Goal: Contribute content: Contribute content

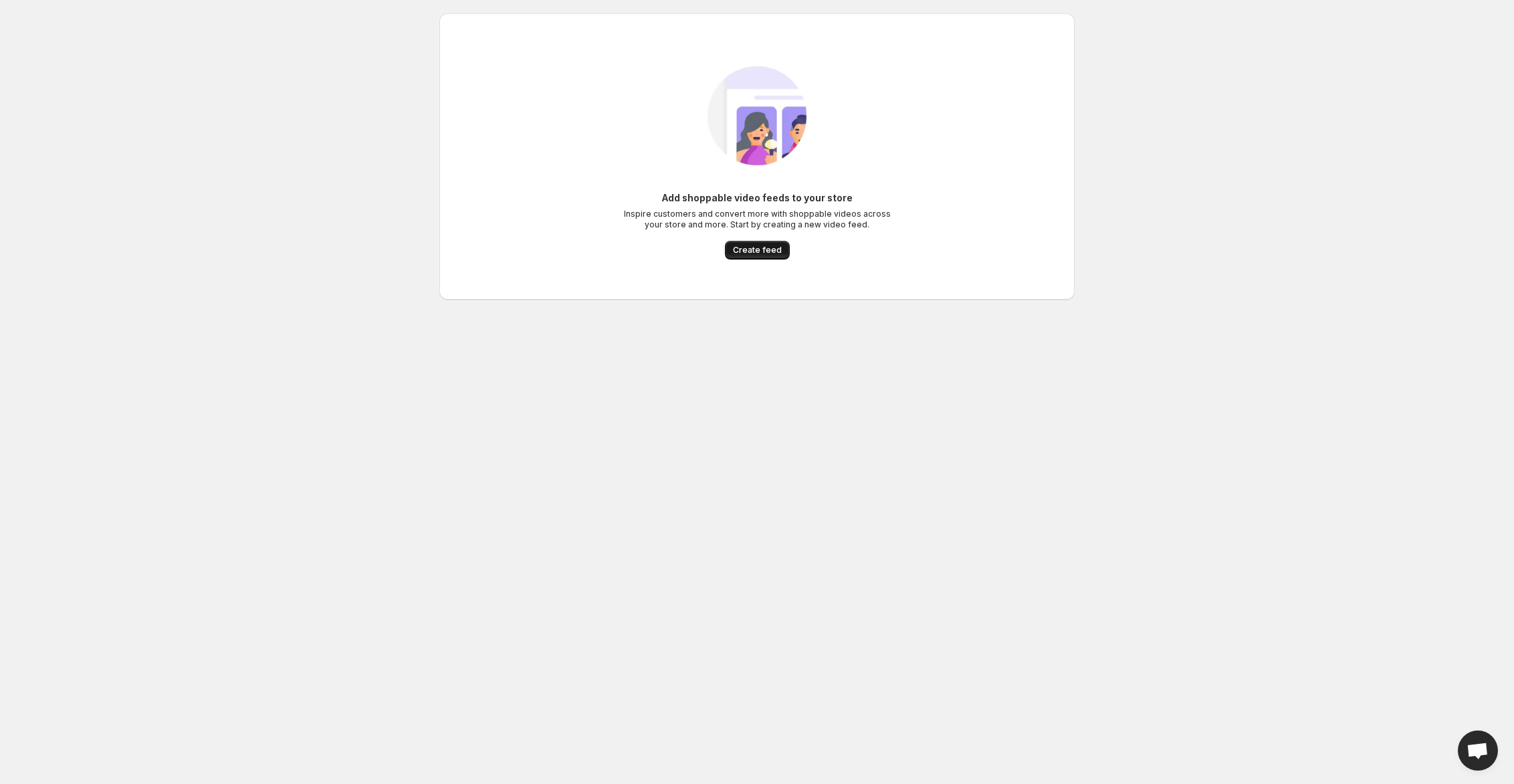
click at [771, 249] on span "Create feed" at bounding box center [757, 250] width 49 height 11
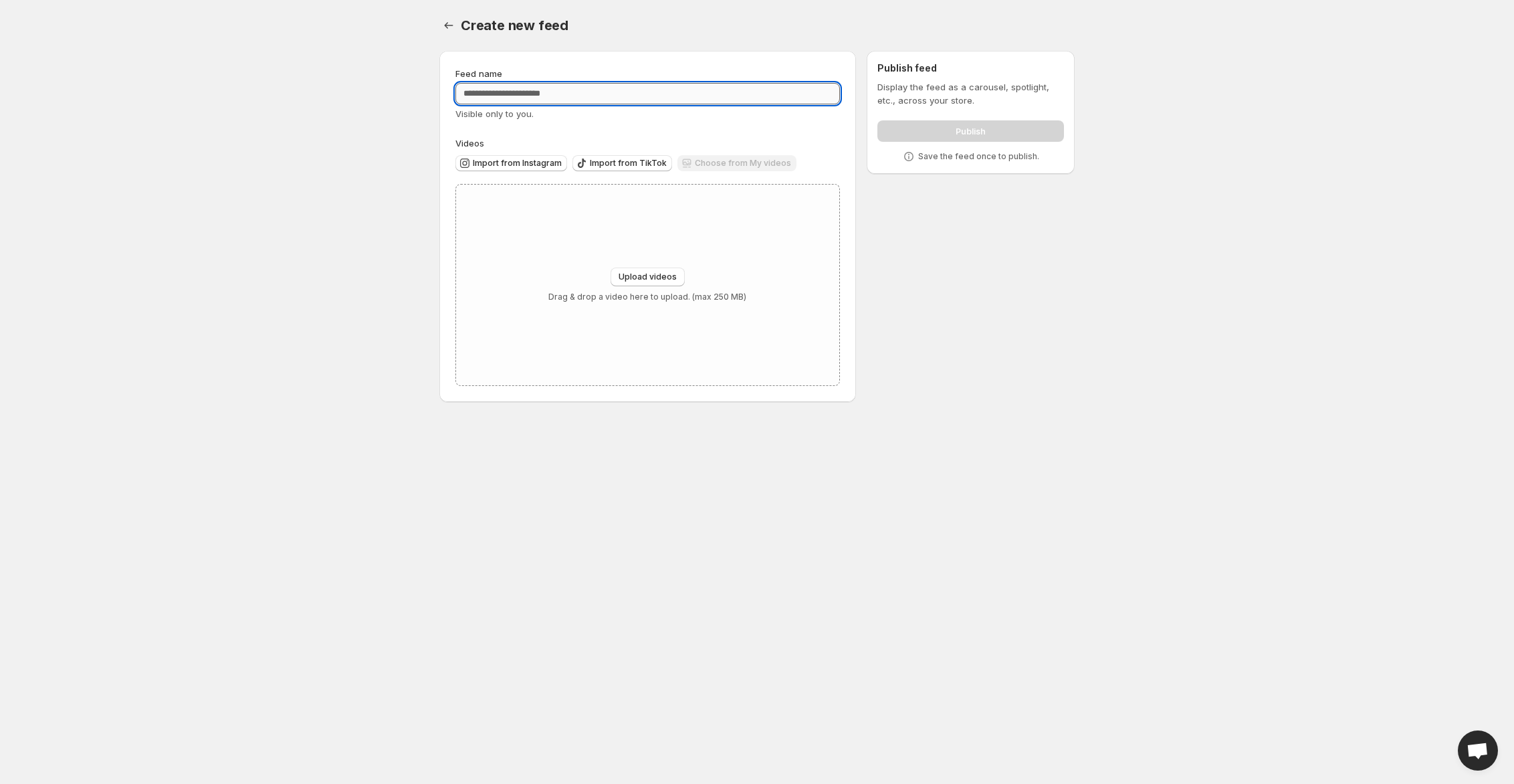
click at [611, 100] on input "Feed name" at bounding box center [648, 94] width 384 height 21
type input "**********"
click at [516, 150] on div "Import from Instagram Import from TikTok Choose from My videos" at bounding box center [645, 161] width 390 height 23
click at [498, 162] on span "Import from Instagram" at bounding box center [517, 163] width 89 height 11
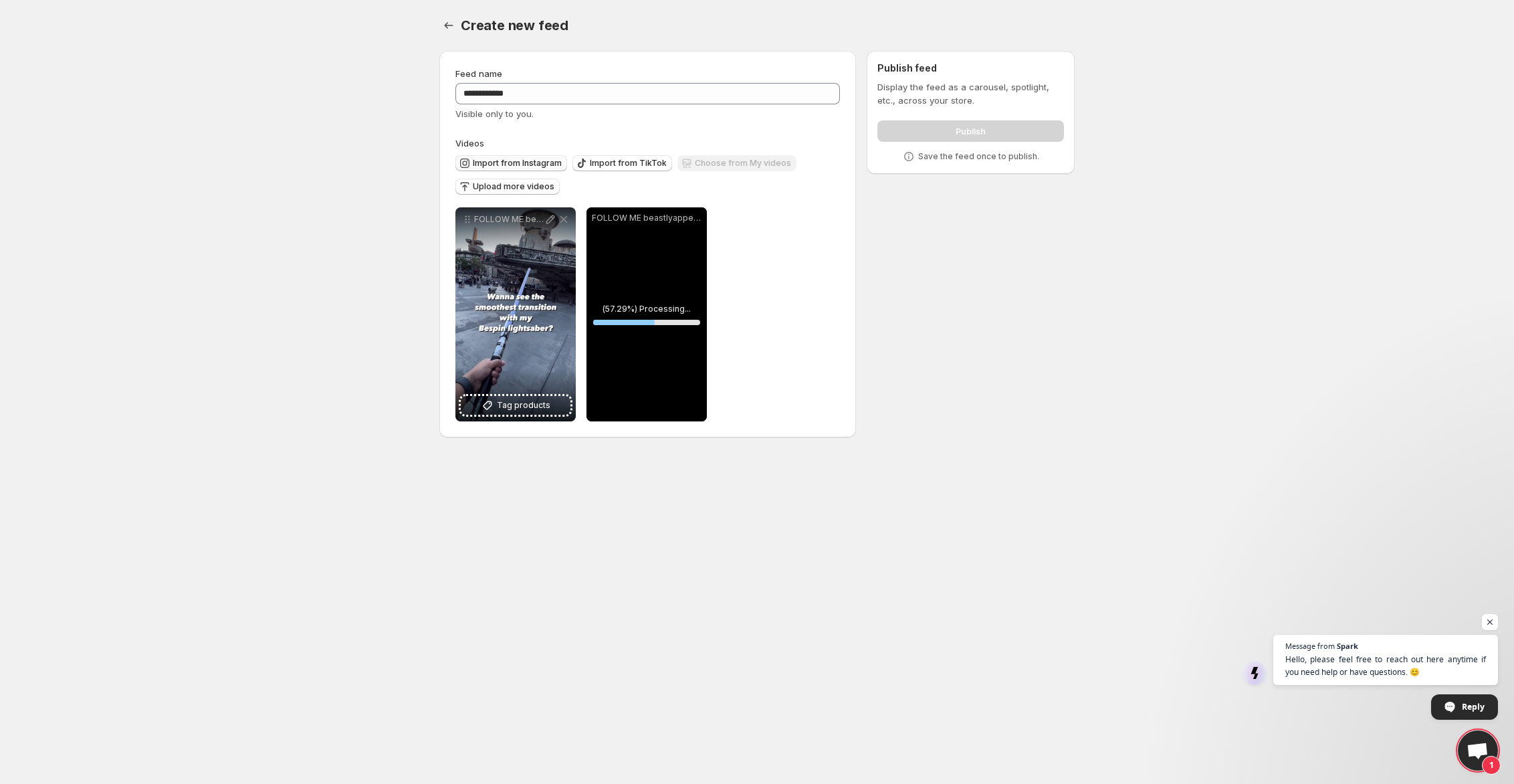
click at [525, 169] on button "Import from Instagram" at bounding box center [511, 163] width 112 height 16
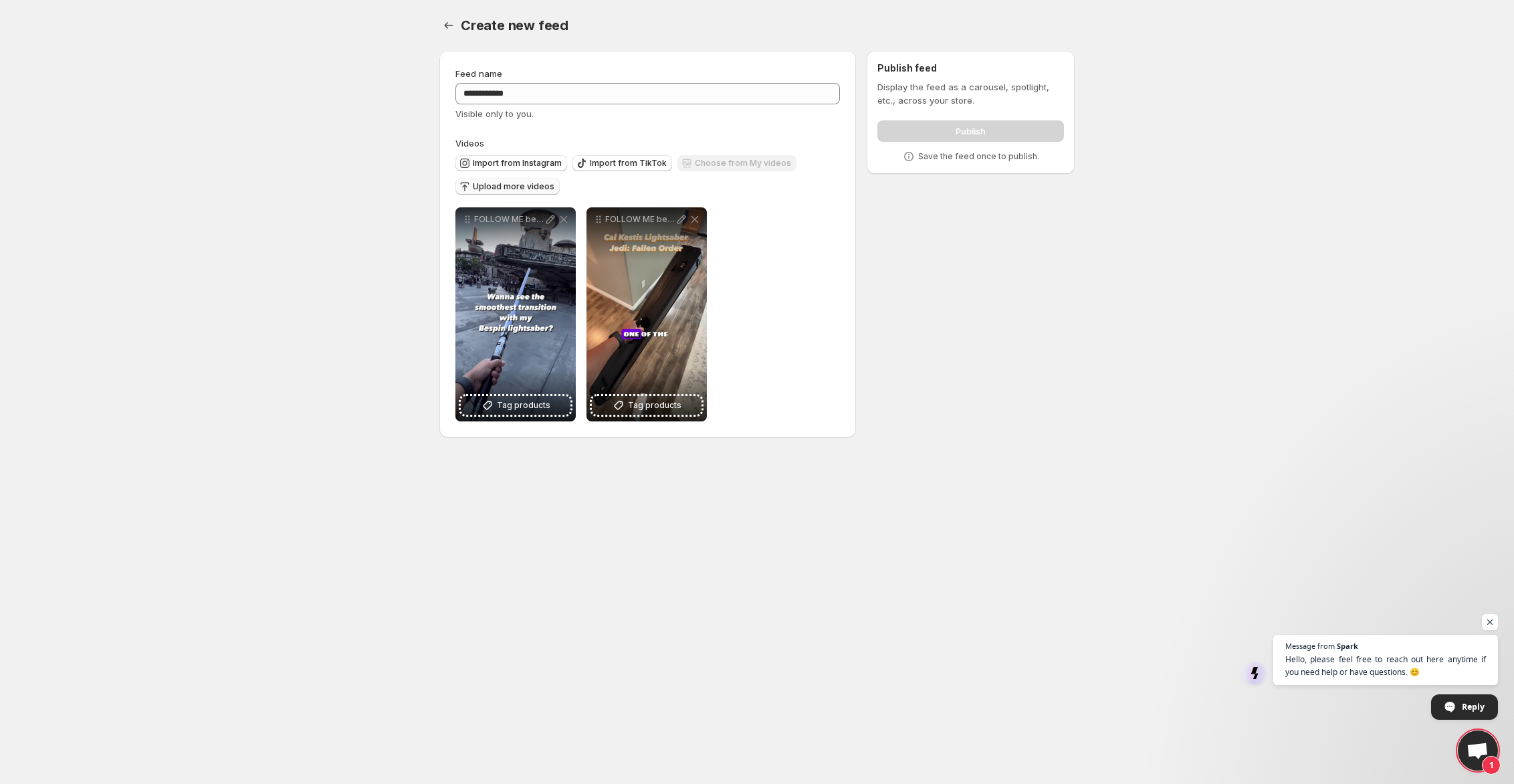
click at [539, 184] on span "Upload more videos" at bounding box center [514, 187] width 82 height 11
click at [509, 166] on span "Import from Instagram" at bounding box center [517, 163] width 89 height 11
click at [540, 185] on span "Upload more videos" at bounding box center [514, 187] width 82 height 11
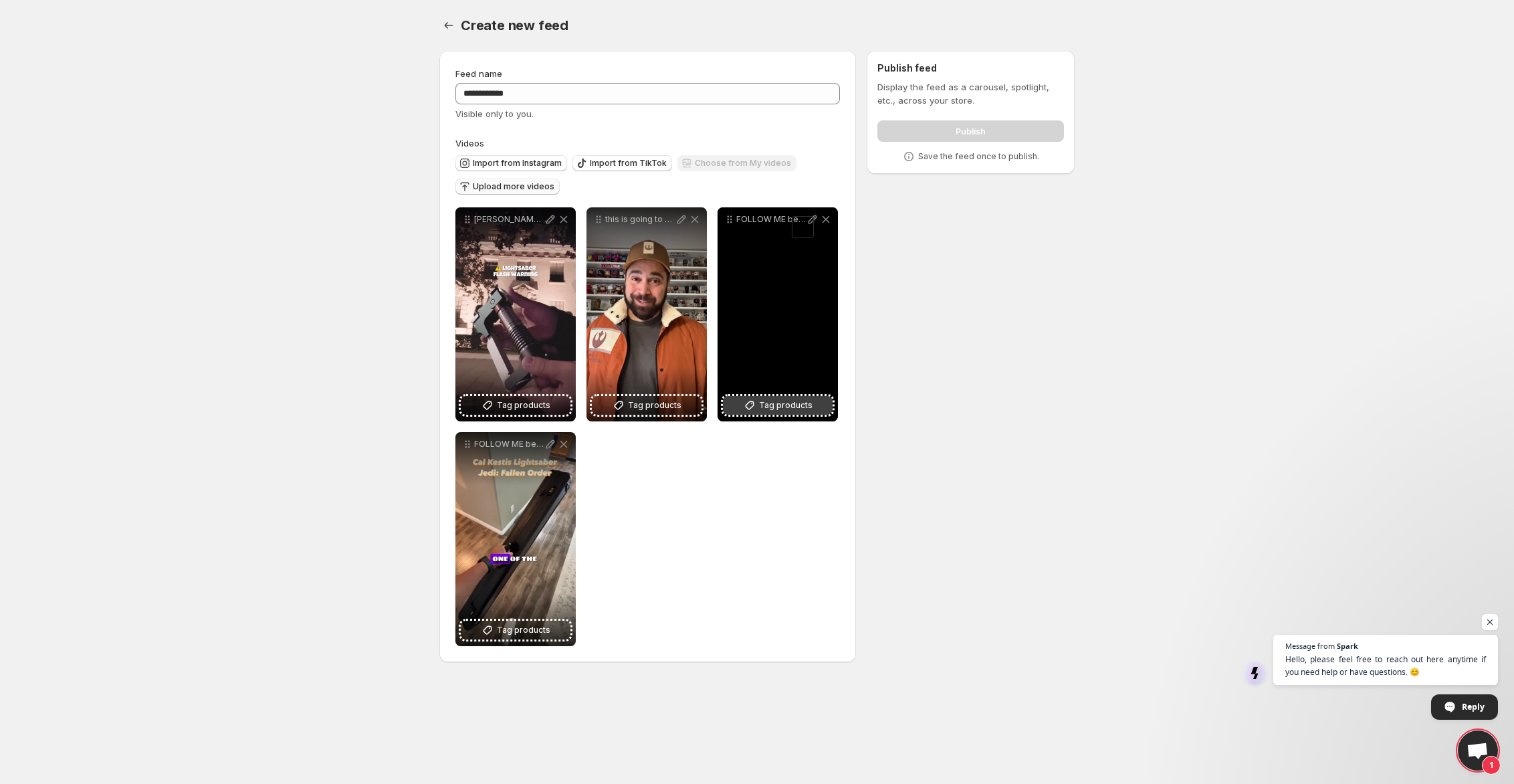
click at [780, 404] on span "Tag products" at bounding box center [786, 405] width 53 height 13
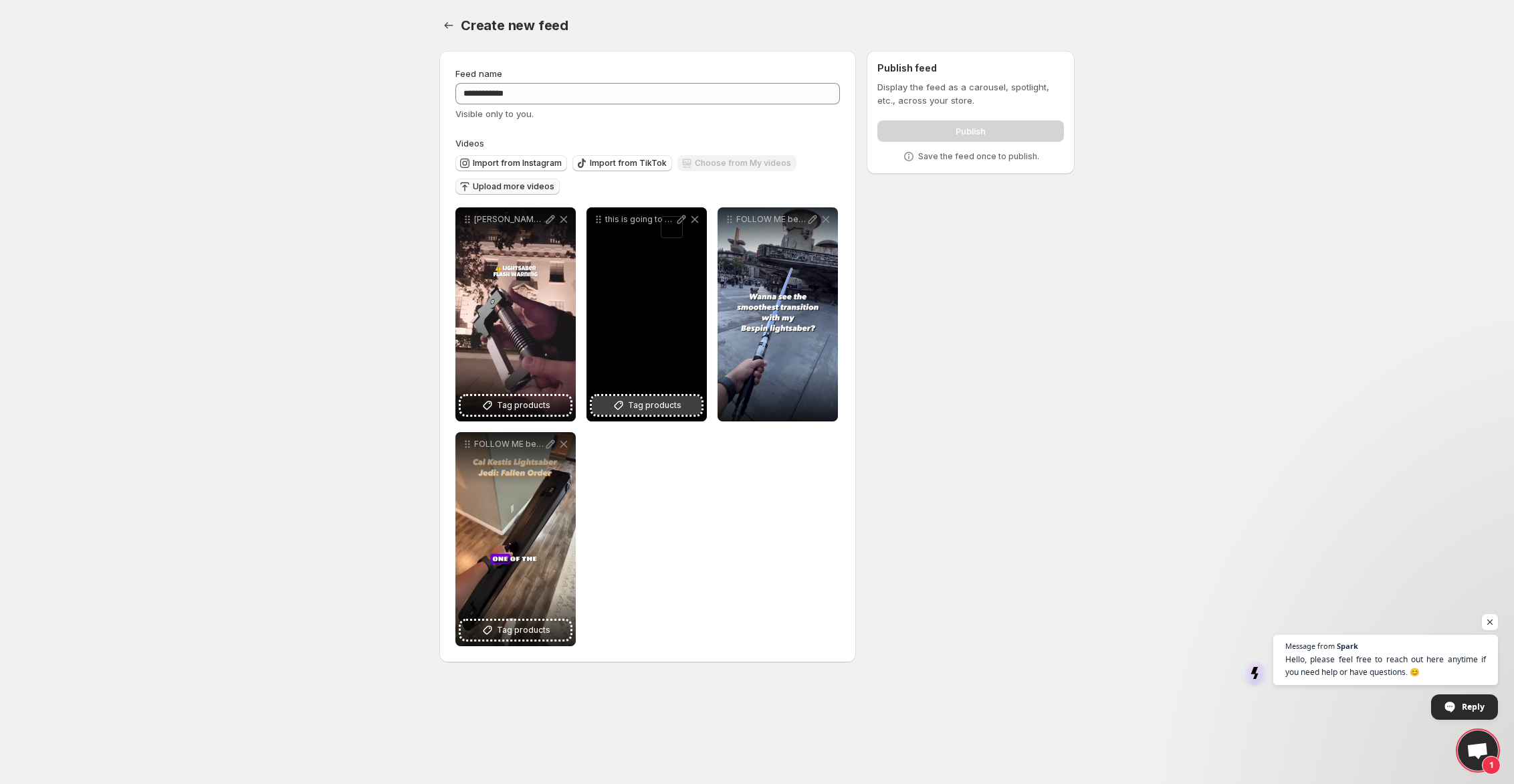
click at [662, 412] on span "Tag products" at bounding box center [655, 405] width 53 height 13
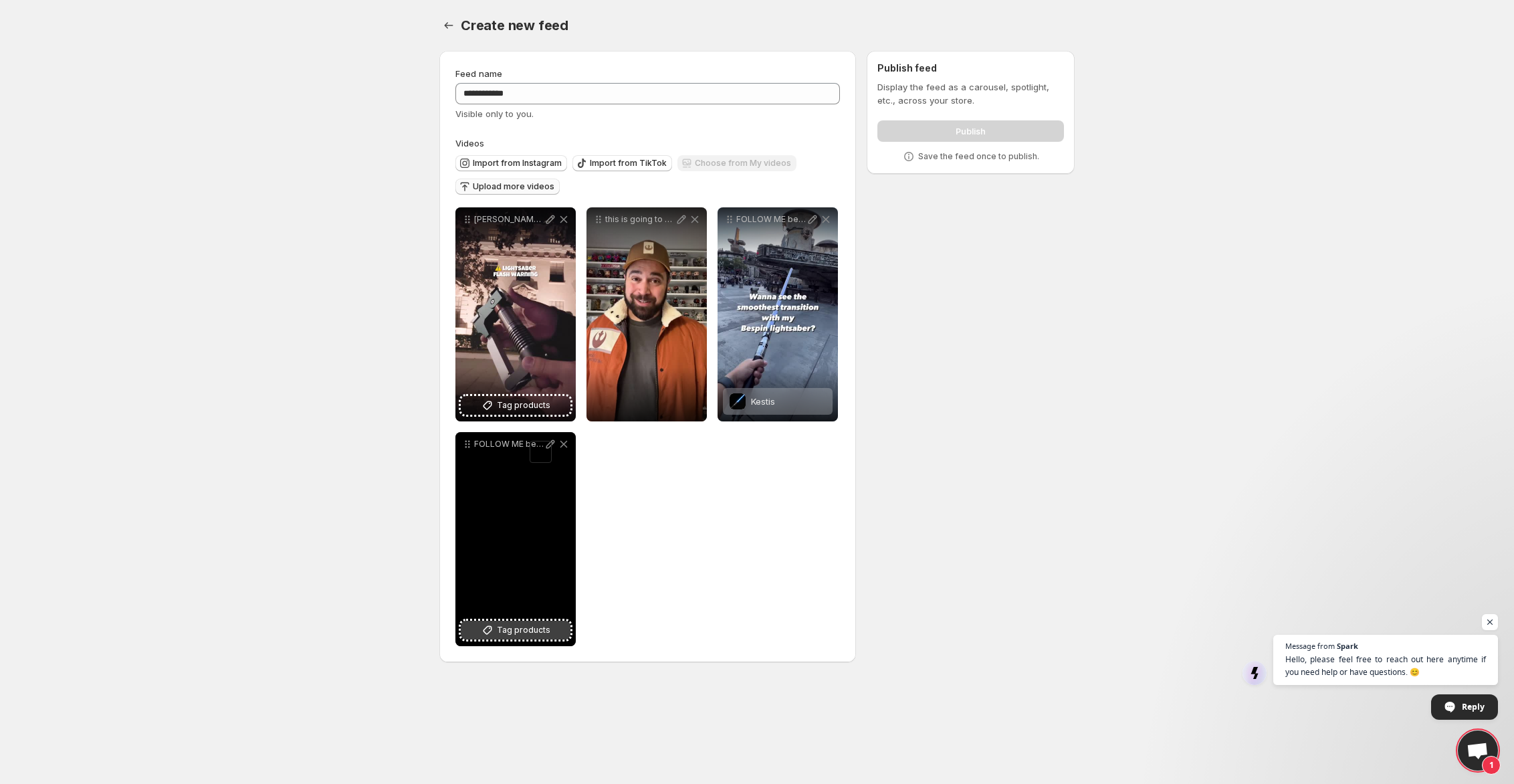
click at [547, 634] on span "Tag products" at bounding box center [524, 629] width 53 height 13
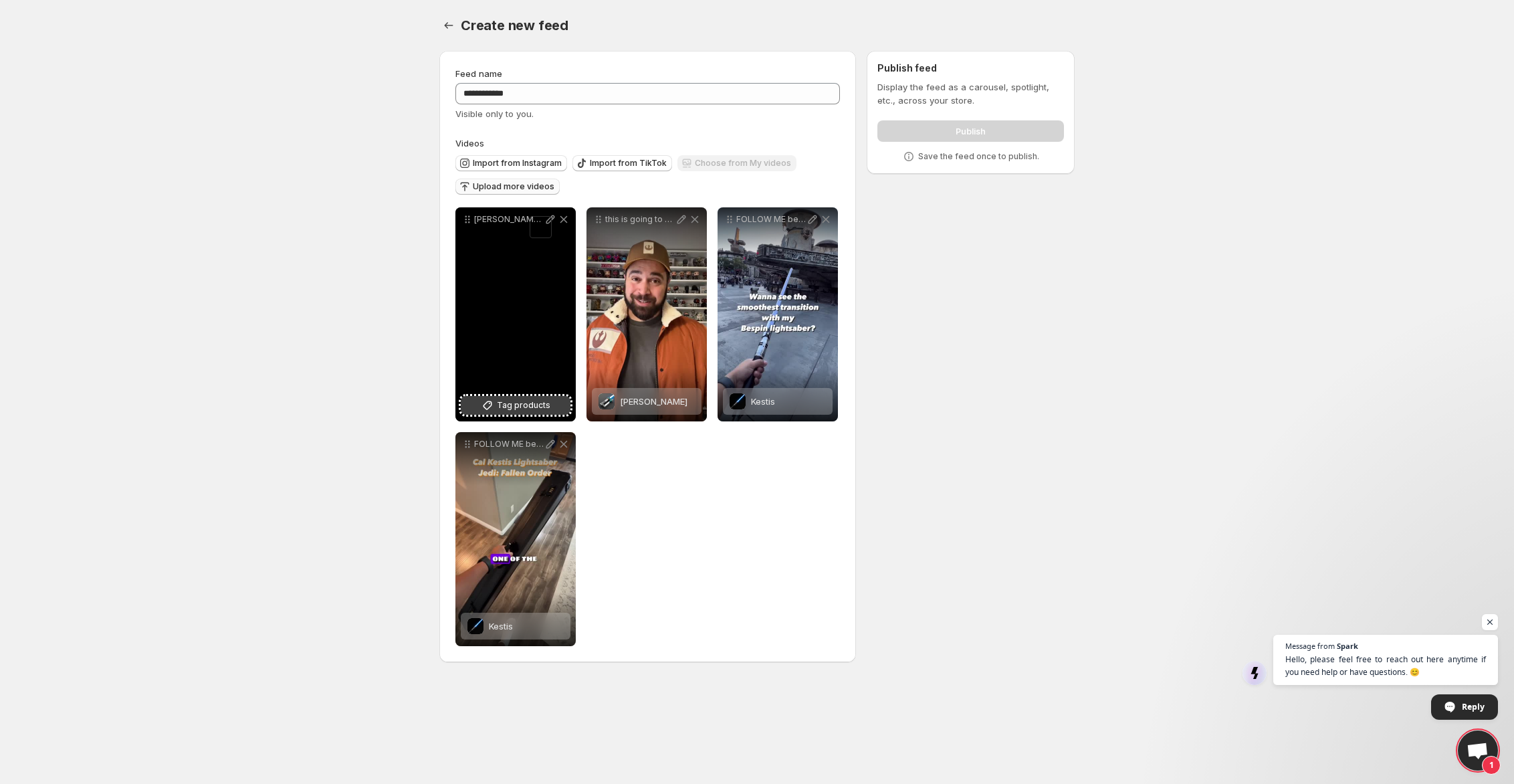
click at [539, 408] on span "Tag products" at bounding box center [524, 405] width 53 height 13
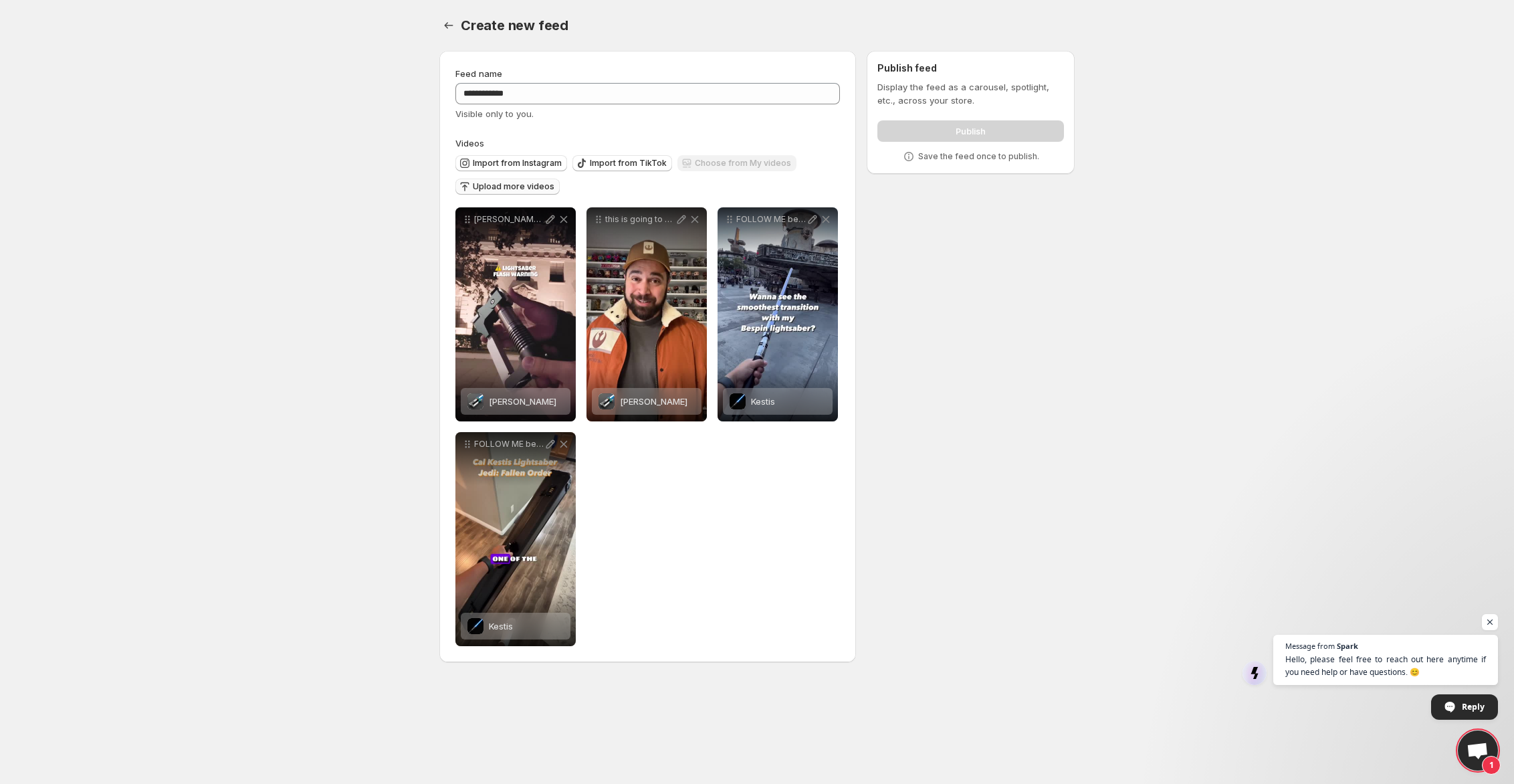
click at [830, 136] on label "Videos" at bounding box center [648, 143] width 384 height 13
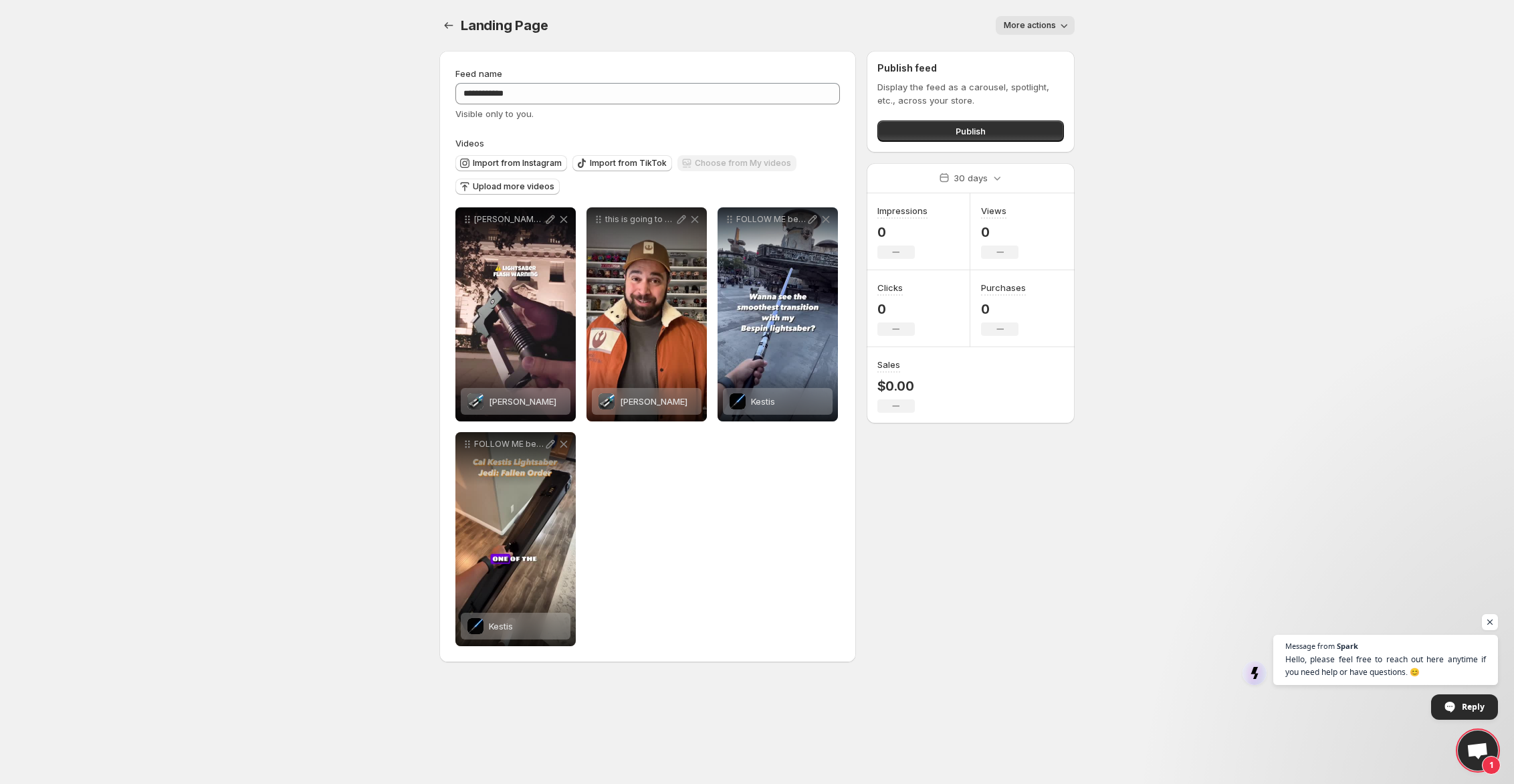
click at [1044, 22] on span "More actions" at bounding box center [1029, 26] width 52 height 11
click at [1052, 19] on button "More actions" at bounding box center [1035, 25] width 79 height 19
click at [960, 139] on button "Publish" at bounding box center [970, 131] width 187 height 21
click at [1006, 135] on button "Publish" at bounding box center [970, 131] width 187 height 21
